Goal: Transaction & Acquisition: Purchase product/service

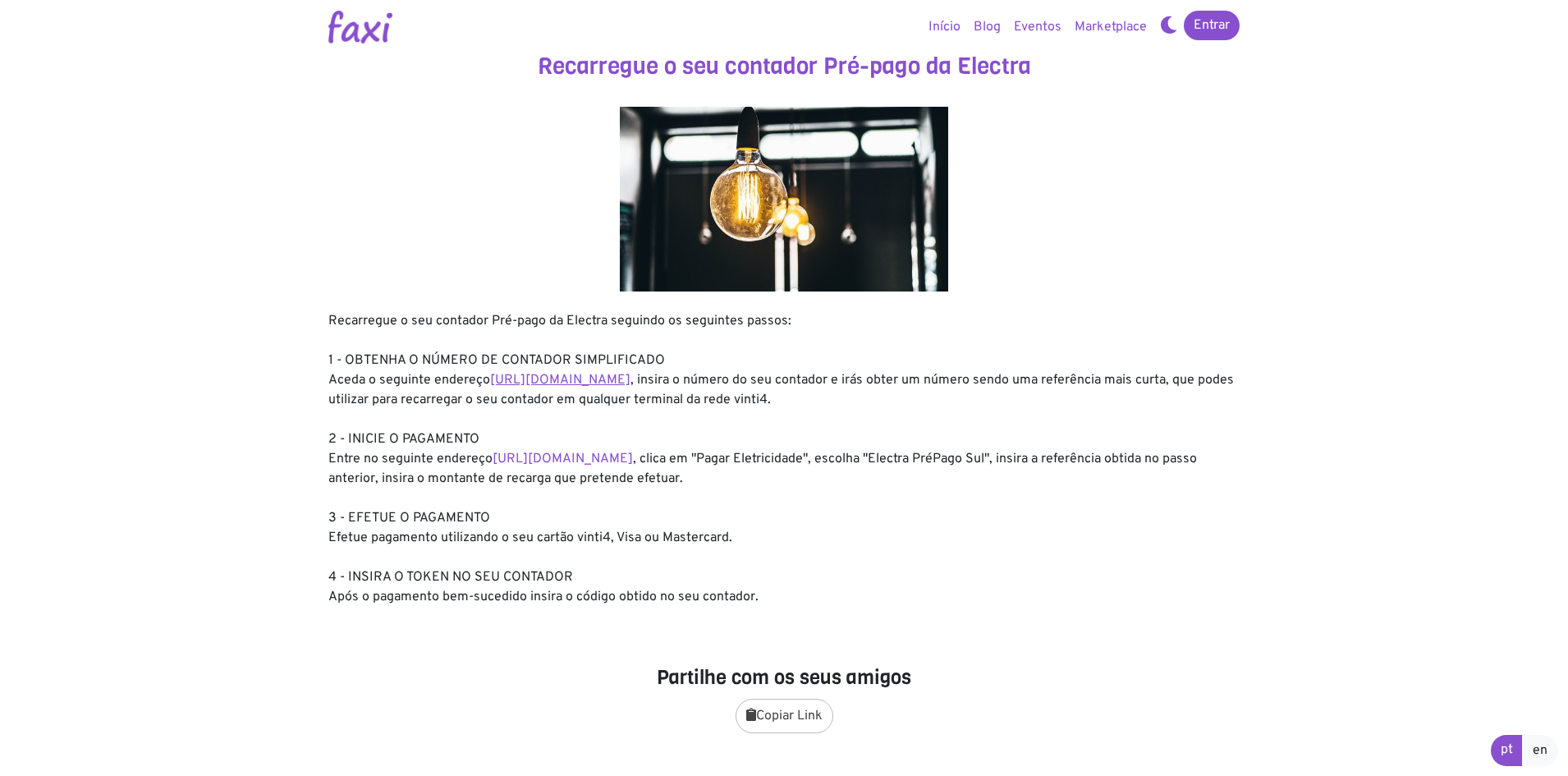
click at [611, 374] on link "https://entidadeservico.vinti4.cv/prepago" at bounding box center [559, 380] width 140 height 17
click at [582, 464] on link "https://faxi.online/bill-payment/2" at bounding box center [562, 458] width 140 height 17
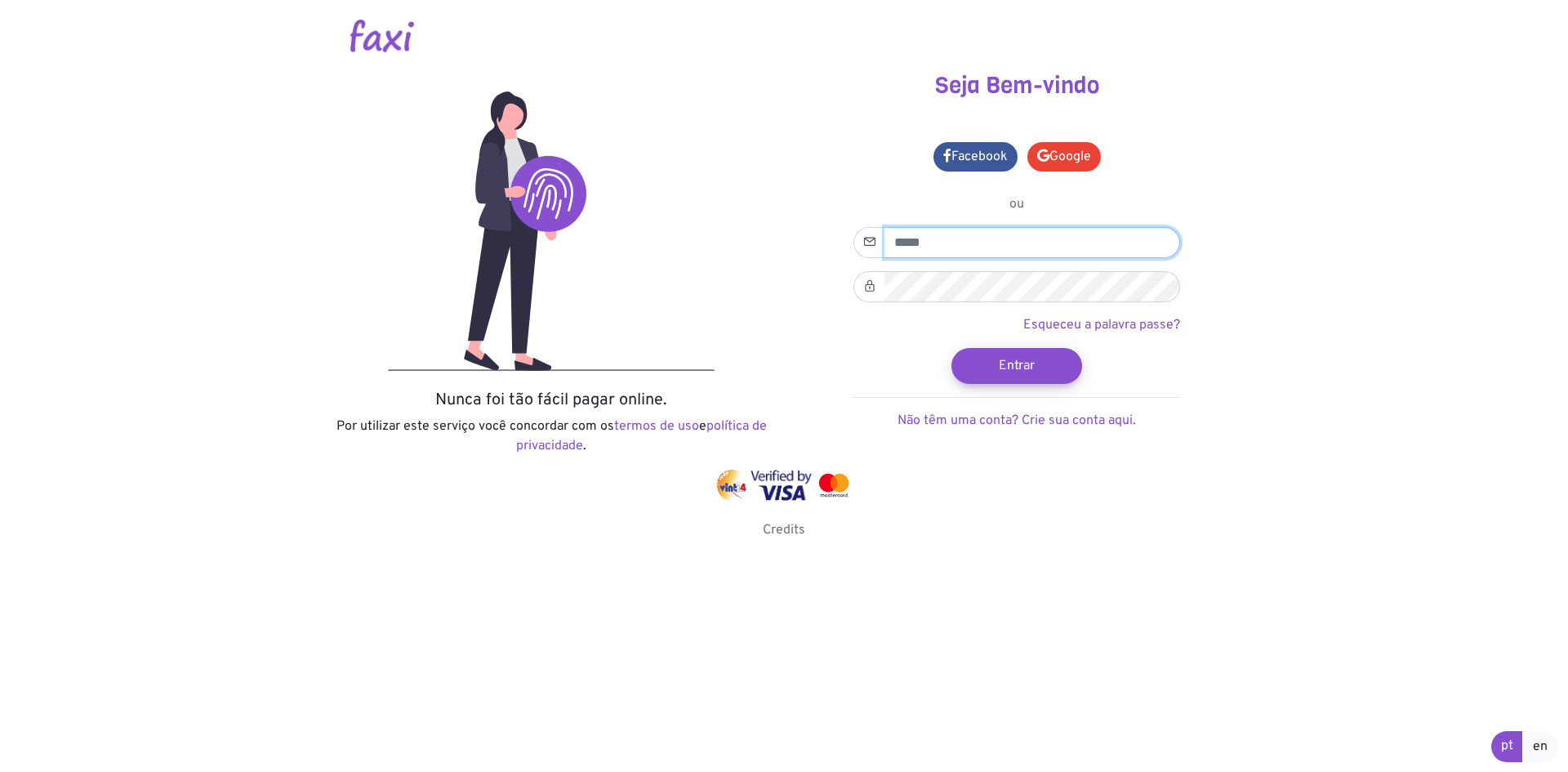
click at [961, 252] on input "email" at bounding box center [1032, 242] width 296 height 31
